Goal: Find contact information: Find contact information

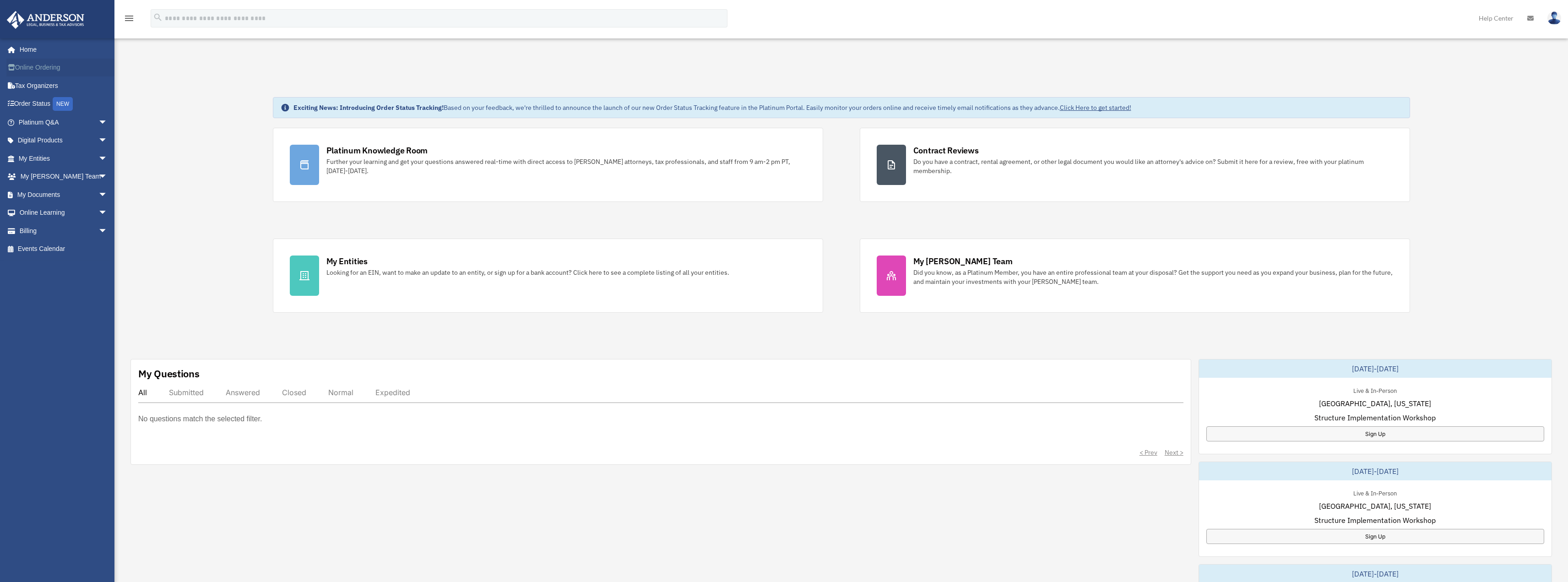
click at [26, 65] on link "Online Ordering" at bounding box center [64, 68] width 115 height 18
click at [13, 67] on icon at bounding box center [14, 67] width 2 height 6
click at [34, 142] on link "Digital Products arrow_drop_down" at bounding box center [64, 141] width 115 height 18
click at [98, 139] on span "arrow_drop_down" at bounding box center [108, 141] width 18 height 19
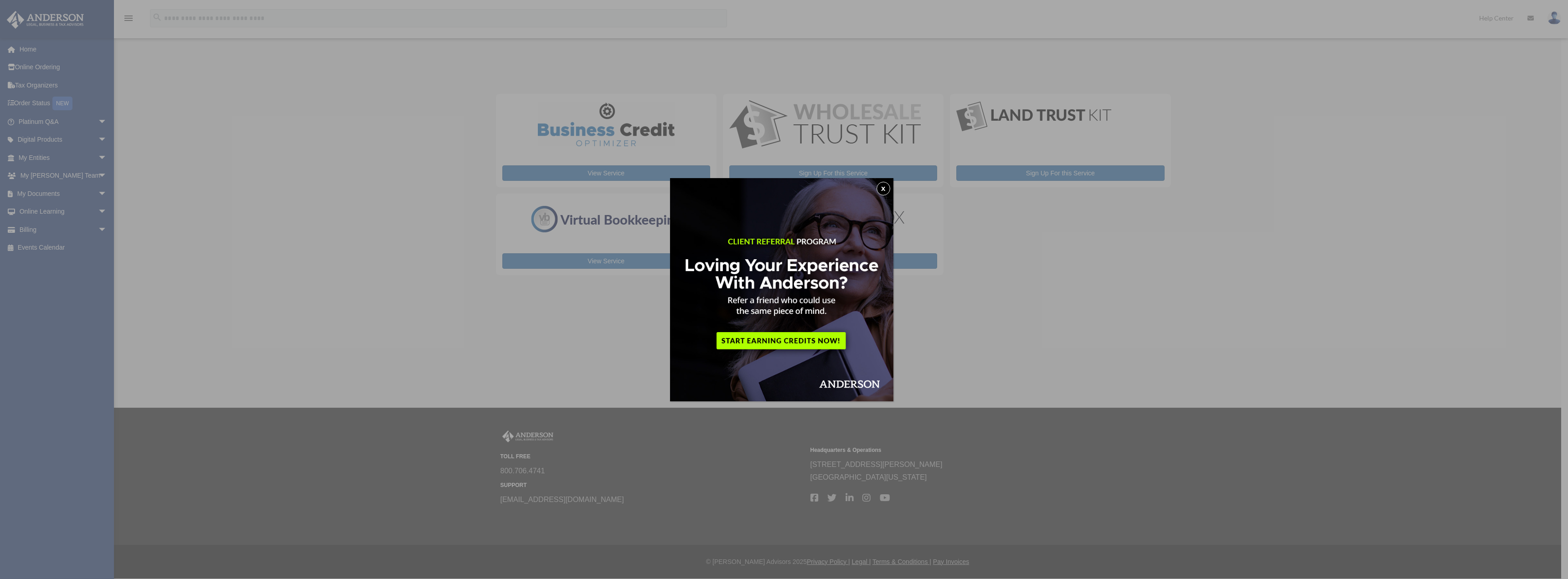
click at [887, 190] on button "x" at bounding box center [883, 189] width 13 height 13
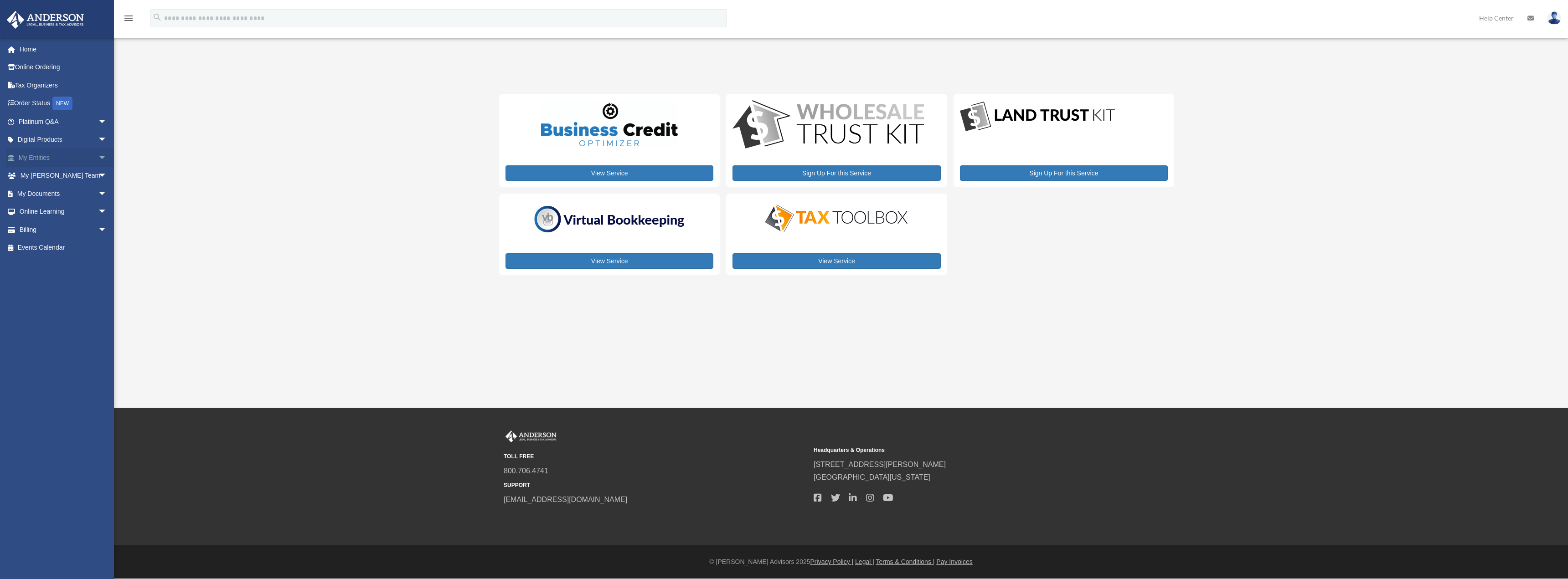
click at [43, 154] on link "My Entities arrow_drop_down" at bounding box center [63, 158] width 114 height 18
click at [98, 156] on span "arrow_drop_down" at bounding box center [107, 158] width 18 height 19
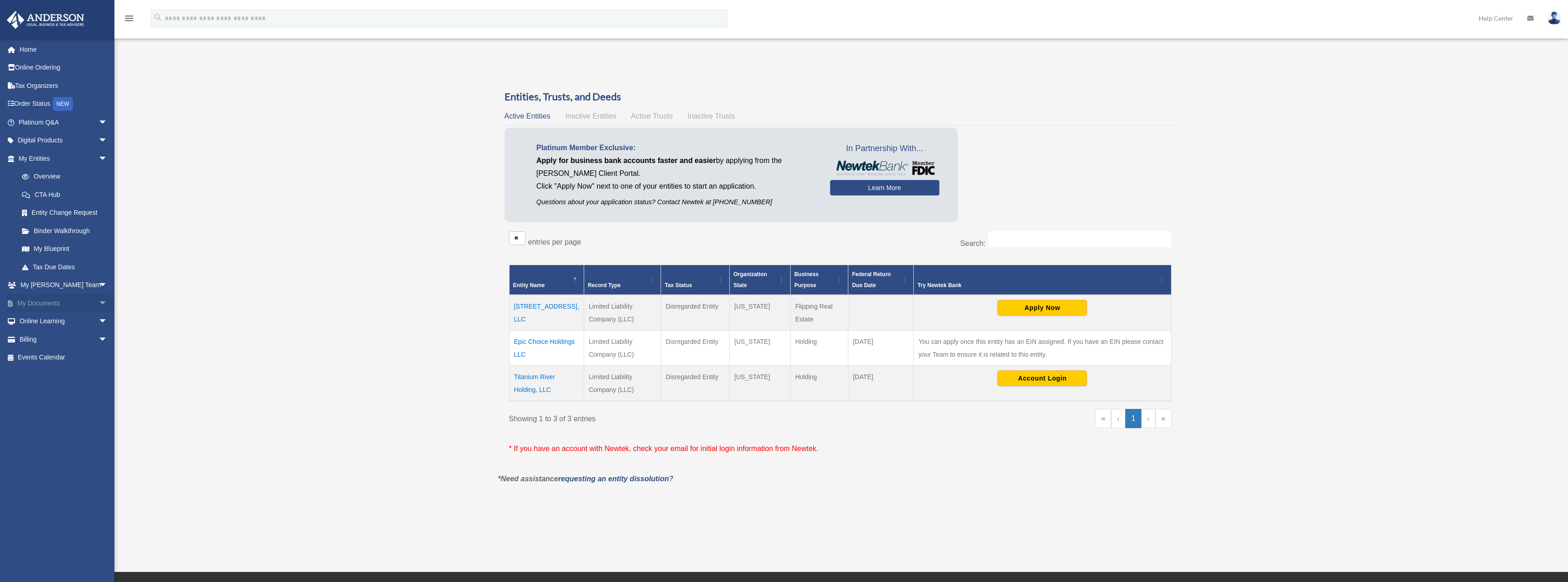
click at [98, 303] on span "arrow_drop_down" at bounding box center [108, 303] width 18 height 19
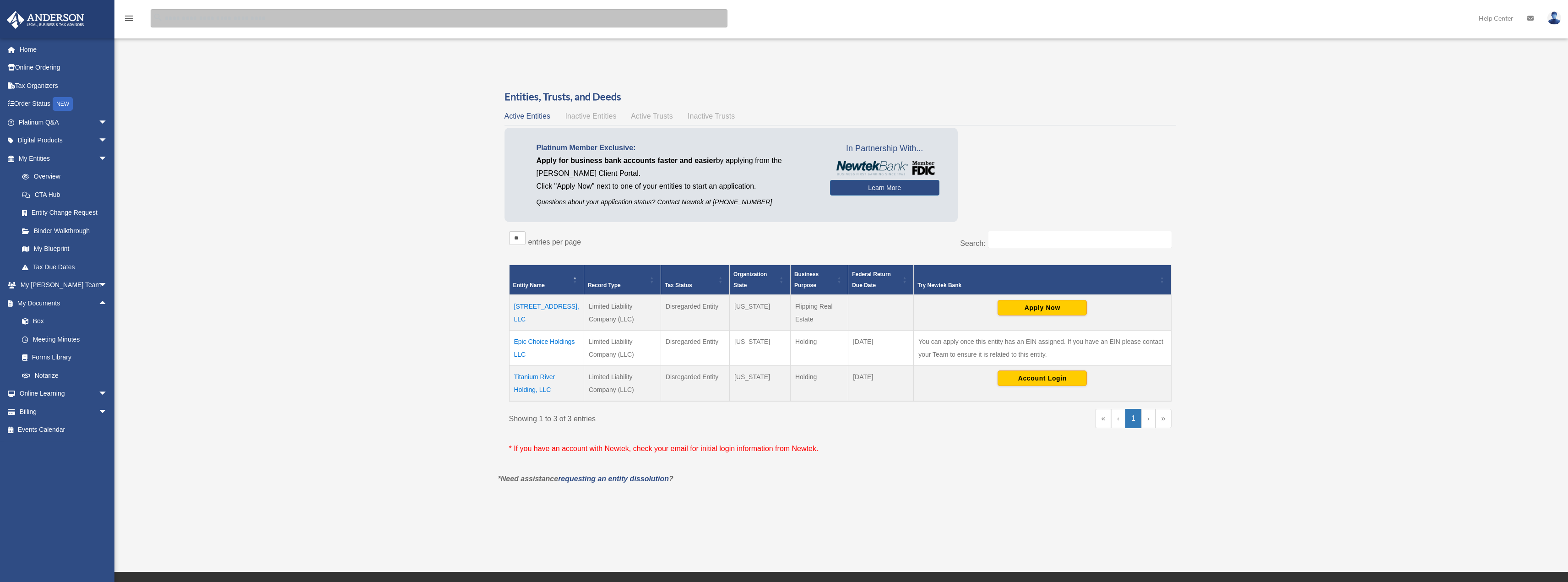
click at [191, 20] on input "search" at bounding box center [439, 18] width 577 height 18
type input "********"
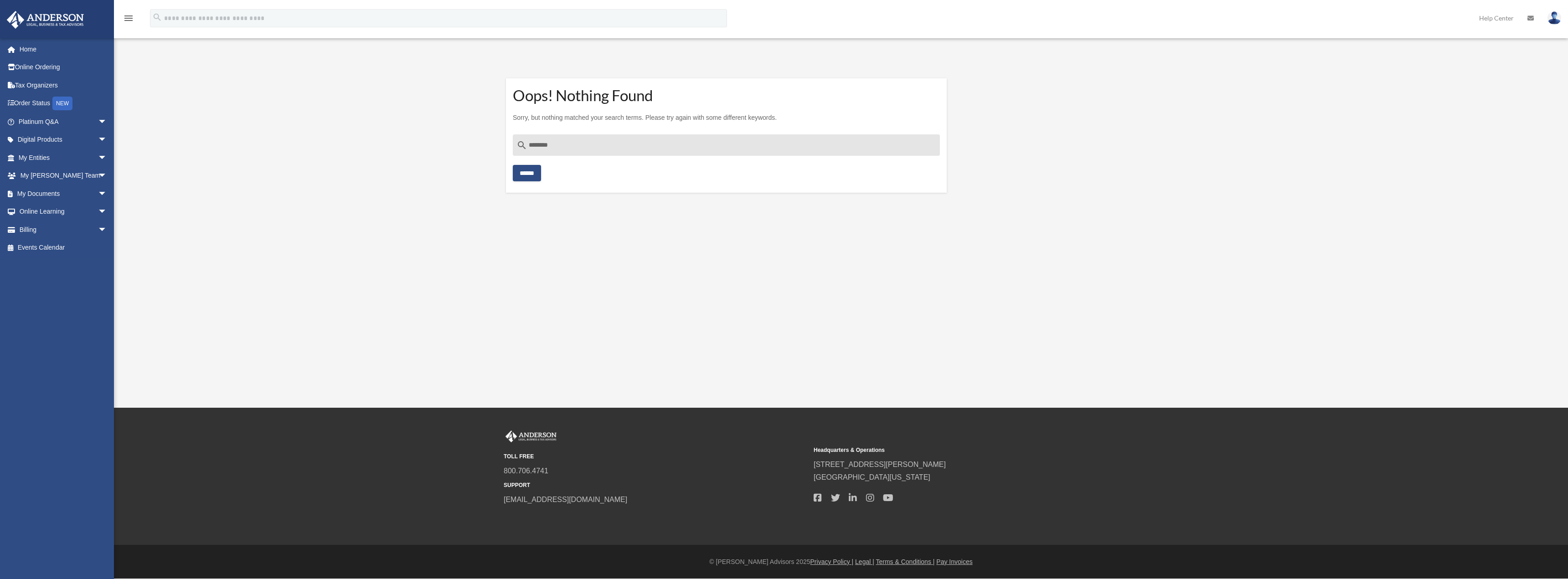
click at [539, 146] on input "********" at bounding box center [726, 145] width 427 height 22
type input "*******"
click at [523, 172] on input "******" at bounding box center [527, 173] width 28 height 16
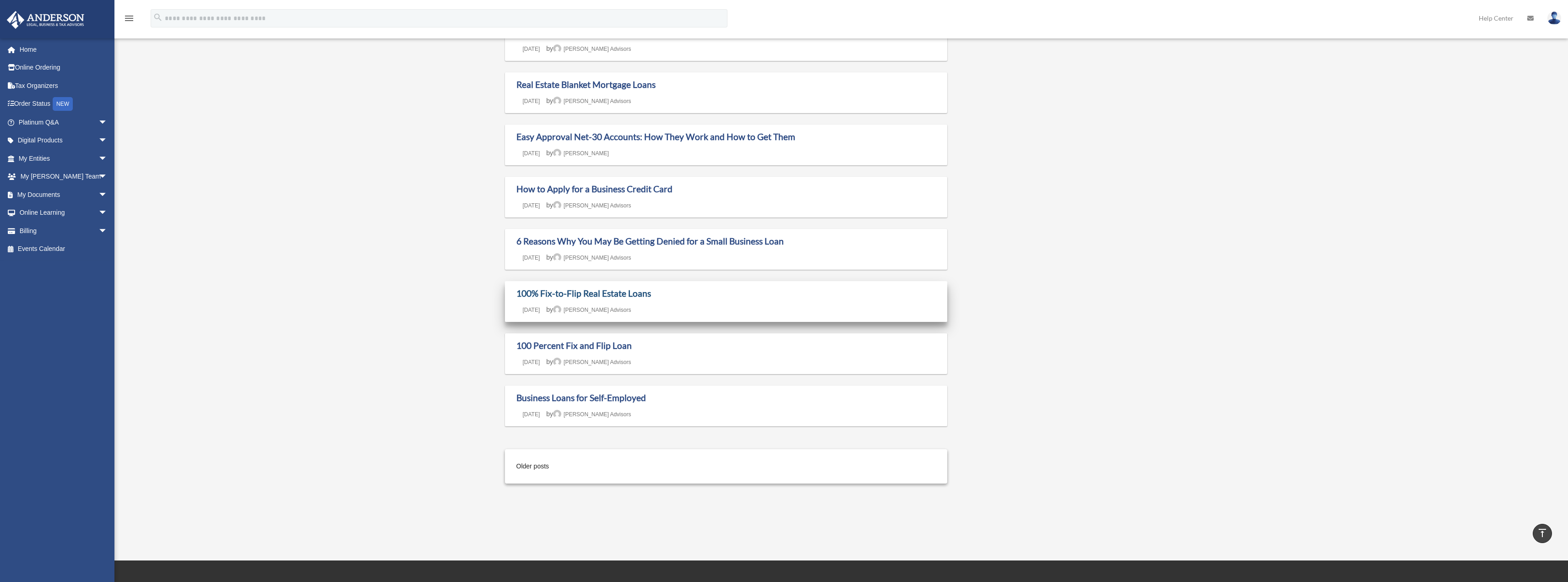
scroll to position [550, 0]
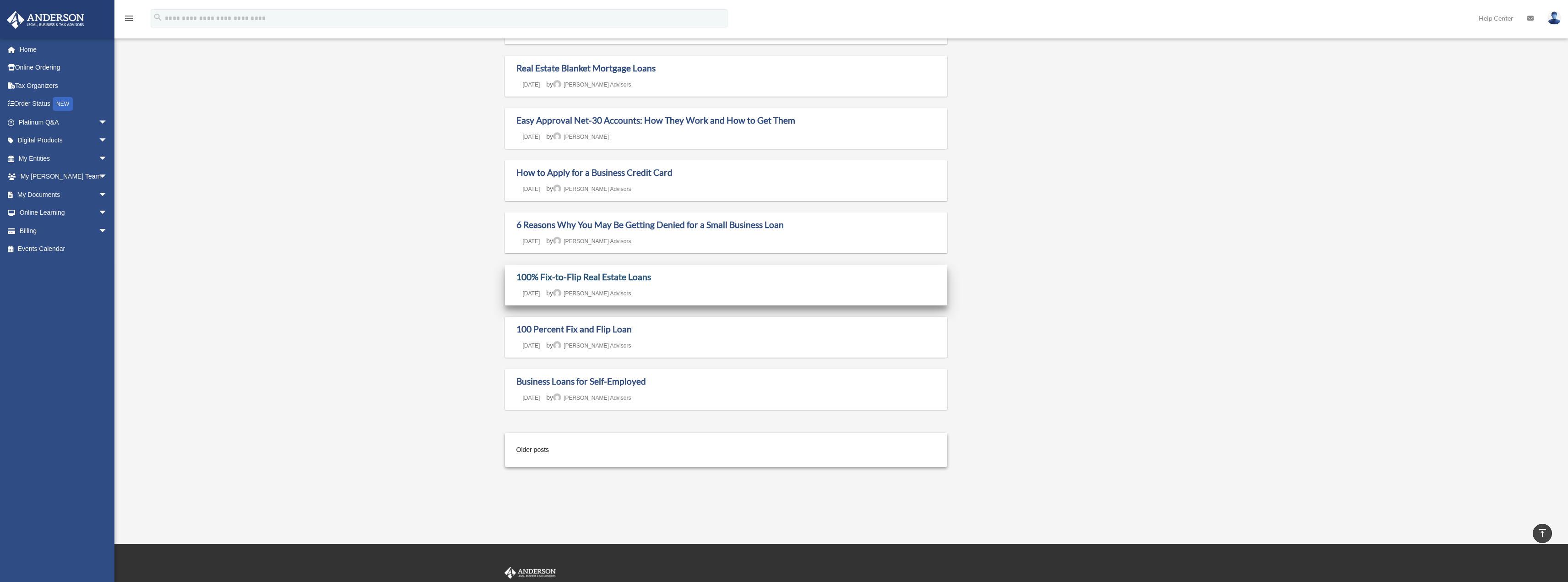
click at [580, 278] on link "100% Fix-to-Flip Real Estate Loans" at bounding box center [584, 276] width 134 height 10
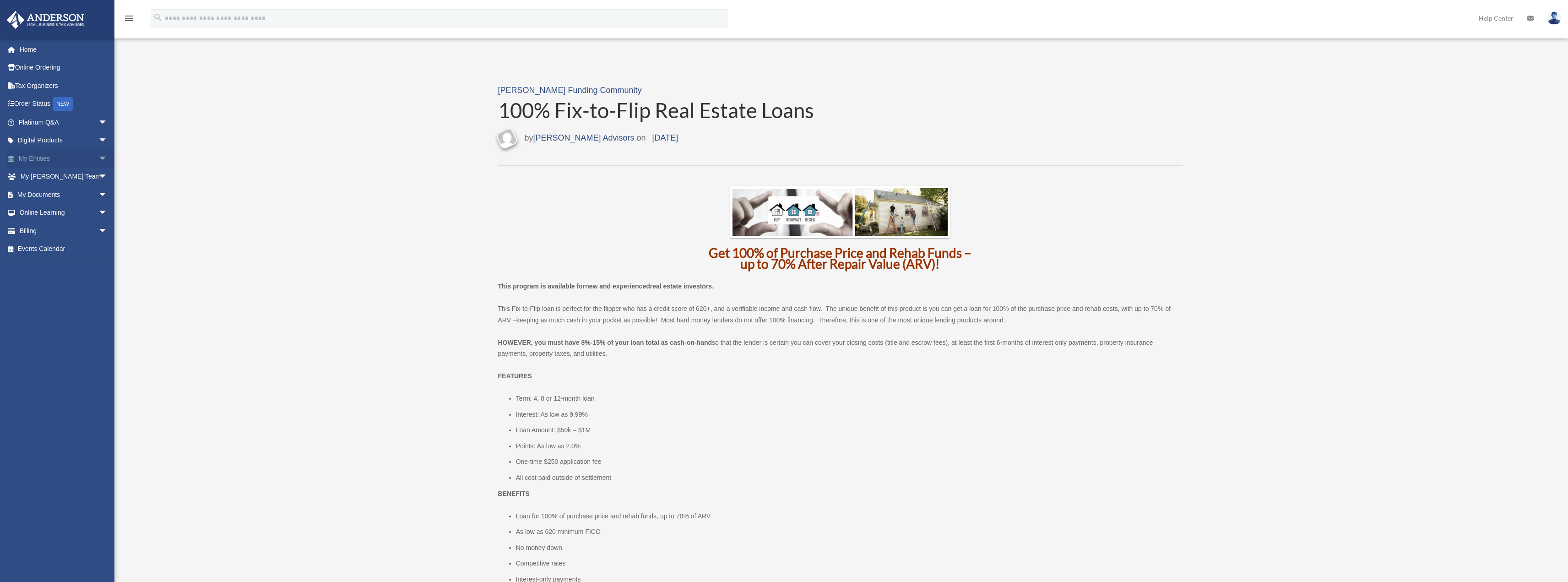
click at [15, 160] on span at bounding box center [16, 159] width 6 height 6
click at [98, 158] on span "arrow_drop_down" at bounding box center [108, 158] width 18 height 19
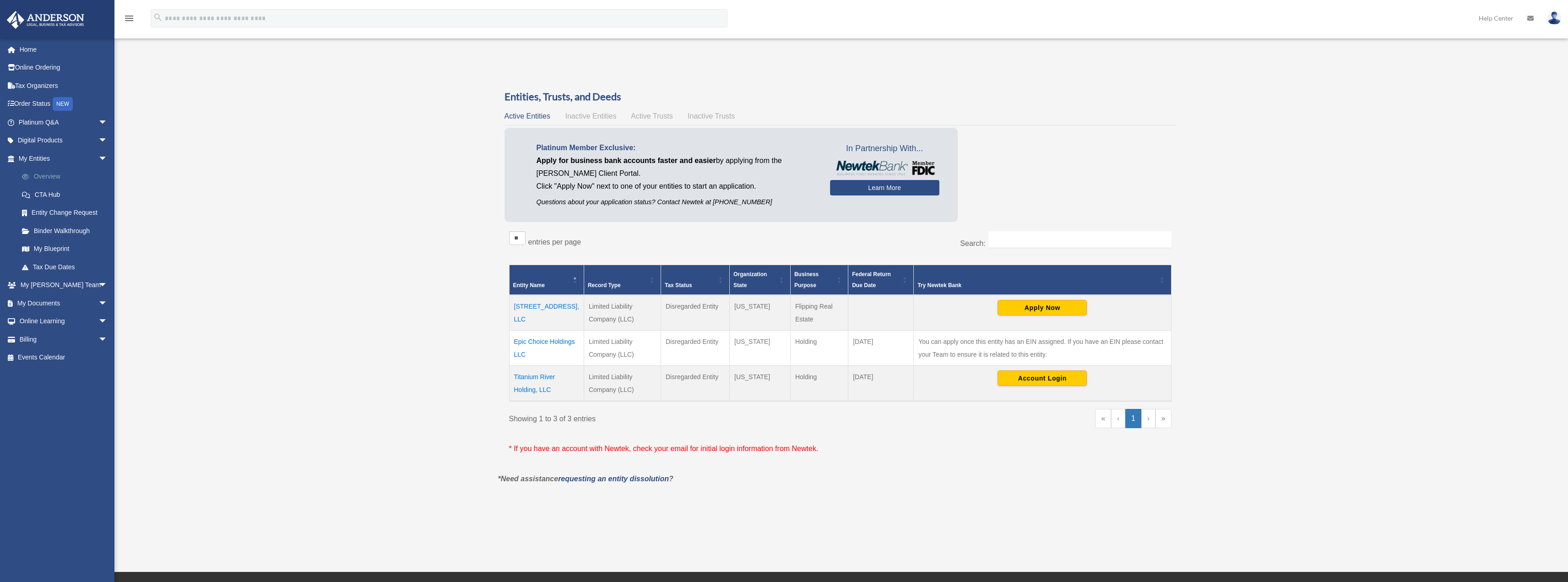
click at [50, 176] on link "Overview" at bounding box center [67, 177] width 108 height 18
click at [54, 249] on link "My Blueprint" at bounding box center [67, 249] width 108 height 18
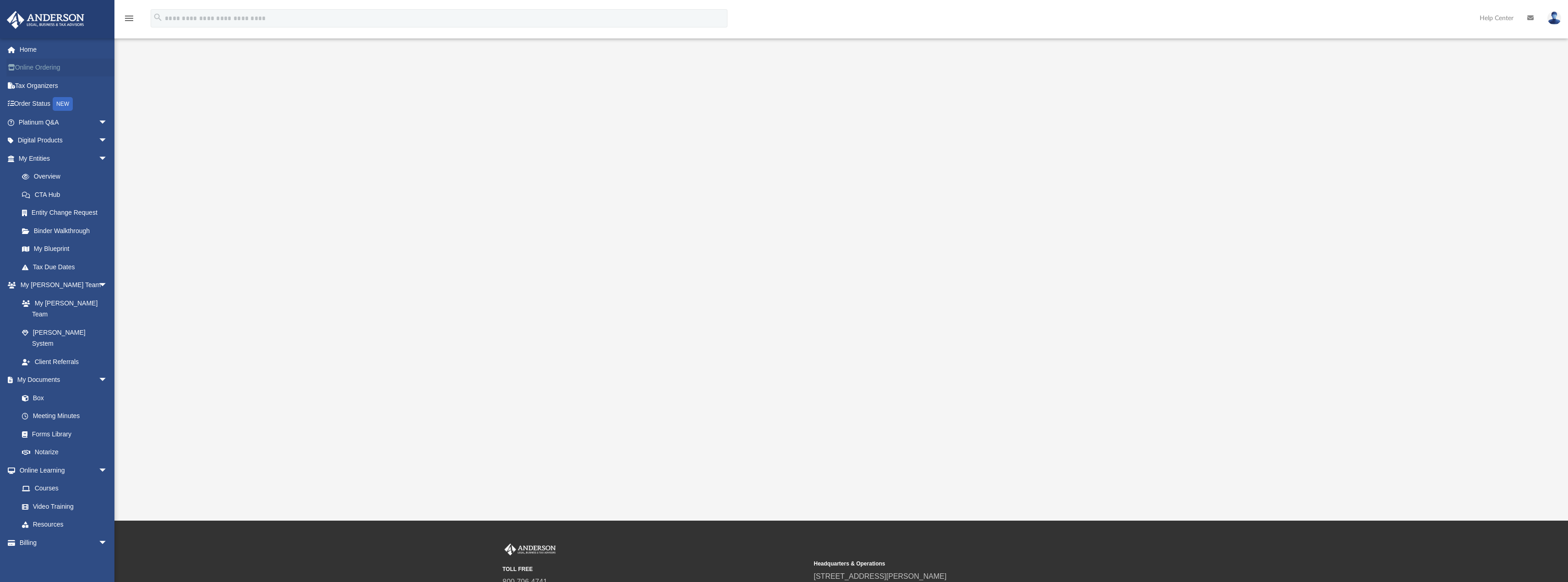
click at [39, 68] on link "Online Ordering" at bounding box center [64, 68] width 115 height 18
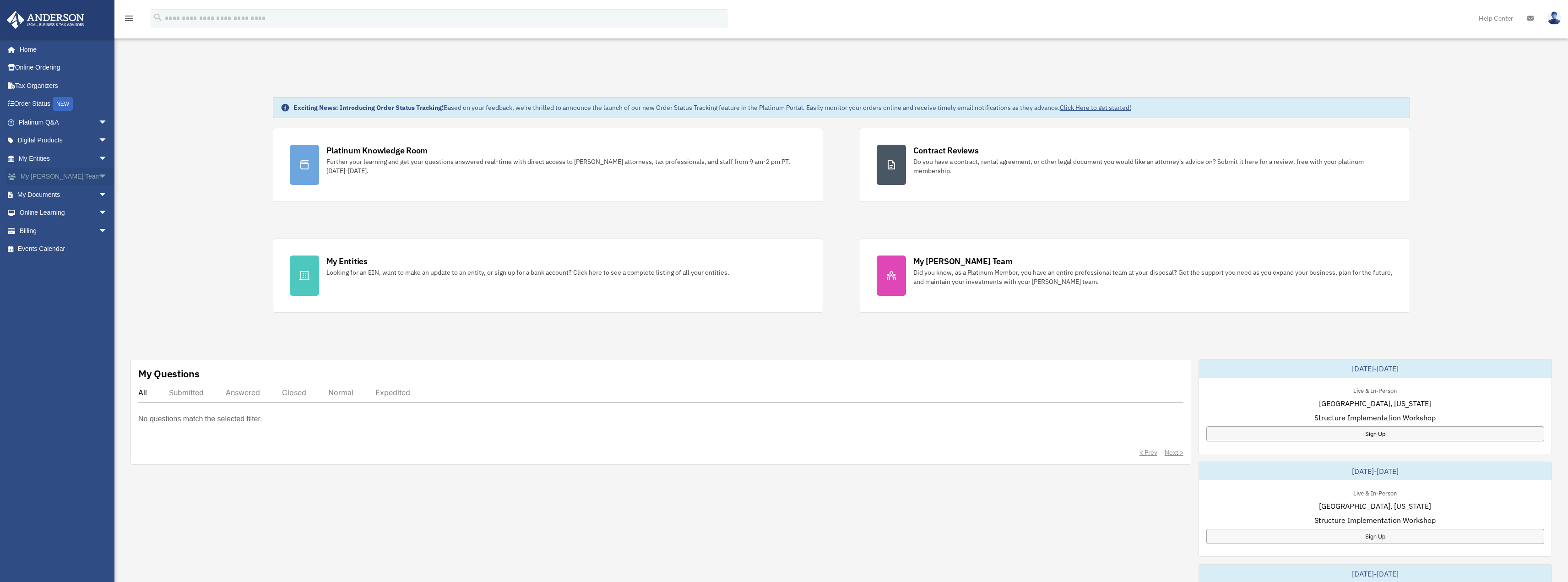
click at [13, 178] on span at bounding box center [17, 177] width 8 height 6
click at [98, 176] on span "arrow_drop_down" at bounding box center [108, 177] width 18 height 19
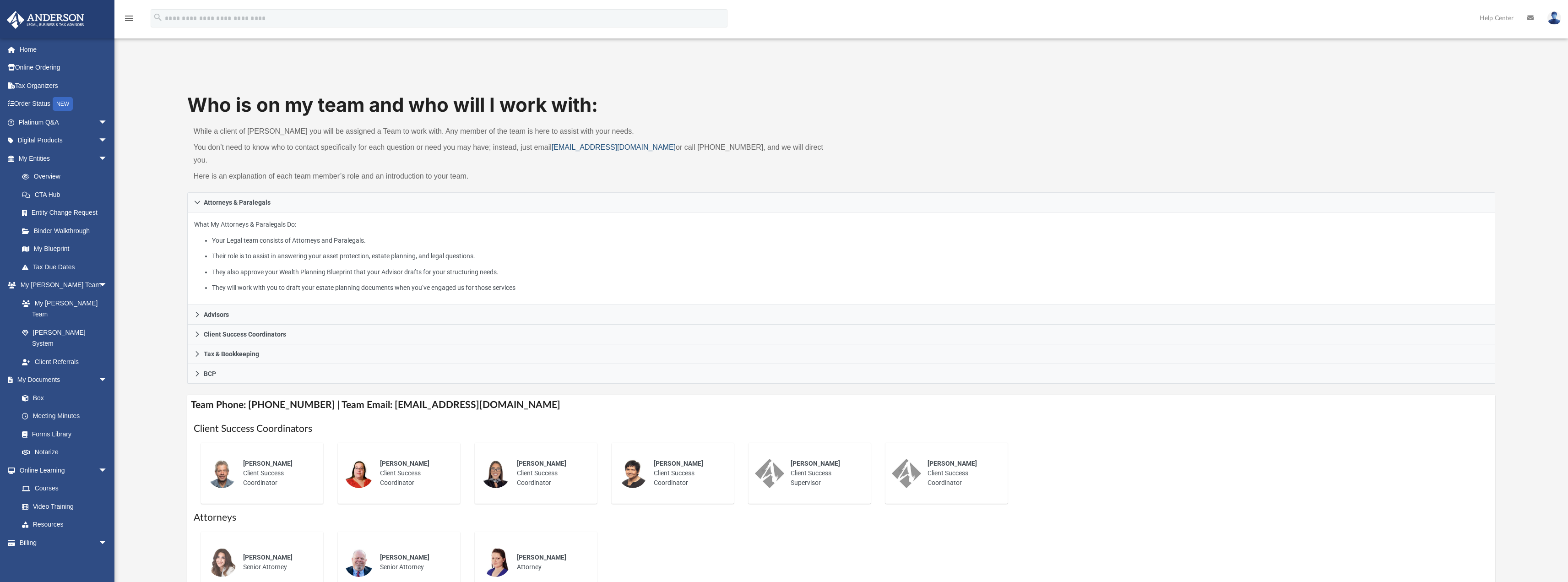
click at [579, 148] on link "[EMAIL_ADDRESS][DOMAIN_NAME]" at bounding box center [613, 147] width 124 height 8
click at [591, 144] on link "[EMAIL_ADDRESS][DOMAIN_NAME]" at bounding box center [613, 147] width 124 height 8
click at [589, 147] on link "[EMAIL_ADDRESS][DOMAIN_NAME]" at bounding box center [613, 147] width 124 height 8
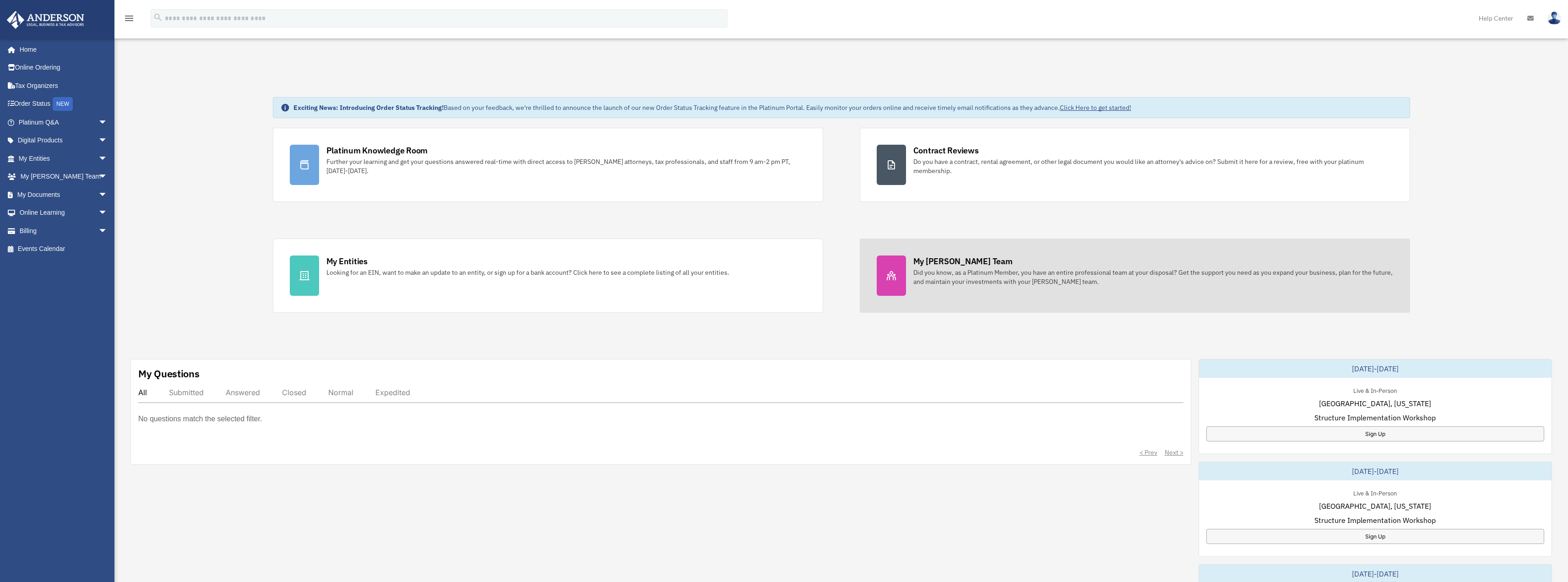
click at [955, 258] on div "My [PERSON_NAME] Team" at bounding box center [963, 261] width 99 height 12
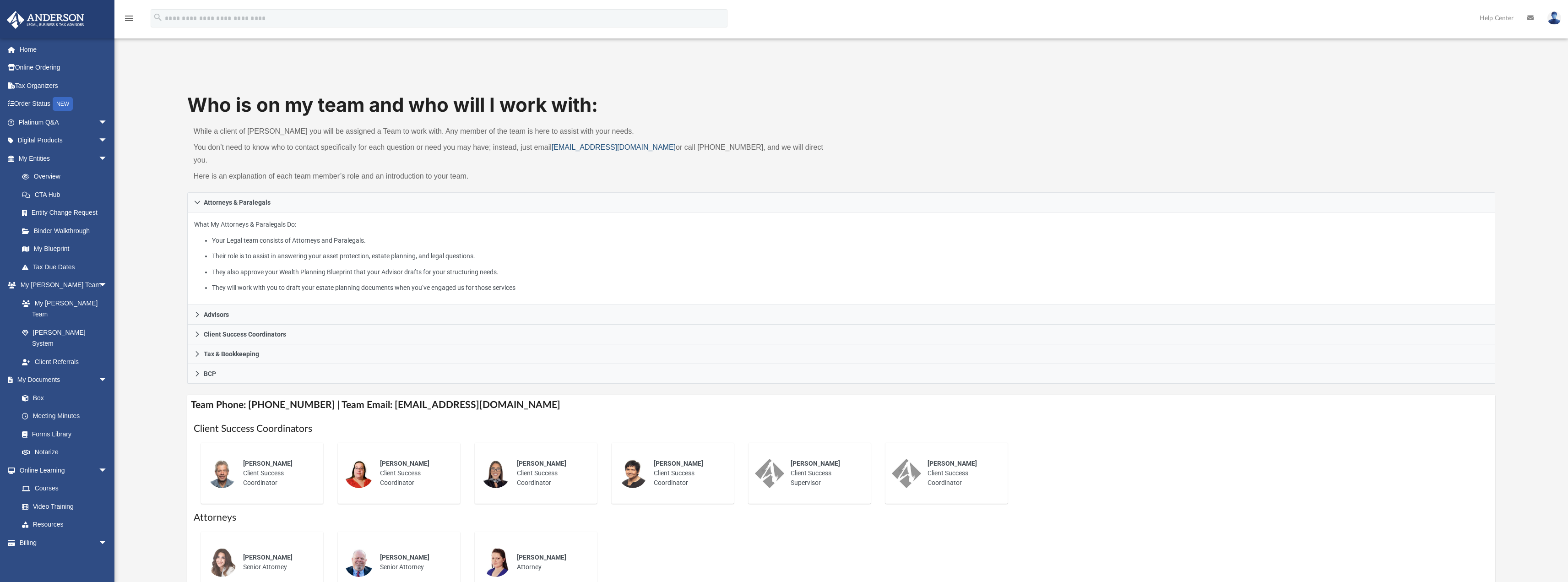
click at [578, 148] on link "[EMAIL_ADDRESS][DOMAIN_NAME]" at bounding box center [613, 147] width 124 height 8
